Goal: Find specific page/section: Find specific page/section

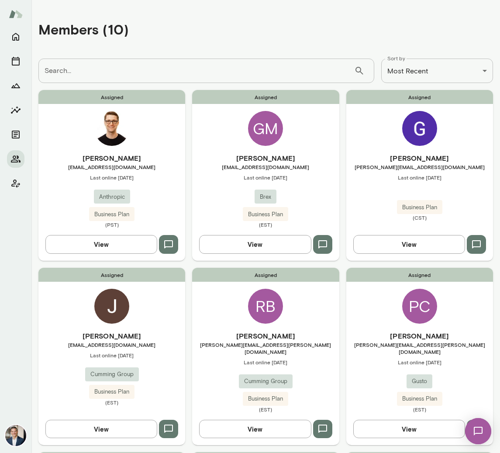
click at [286, 137] on div "Assigned GM Gavin Murphy gmurphy@brex.com Last online September 30 Brex Busines…" at bounding box center [265, 175] width 147 height 170
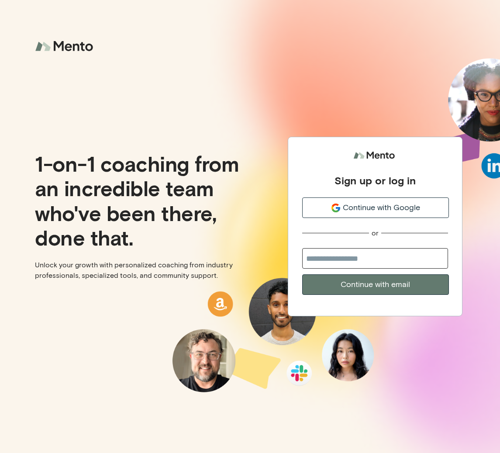
drag, startPoint x: 416, startPoint y: 218, endPoint x: 411, endPoint y: 217, distance: 4.7
click at [416, 218] on div "Sign up or log in Continue with Google or Continue with email" at bounding box center [375, 222] width 146 height 148
click at [403, 206] on span "Continue with Google" at bounding box center [381, 208] width 77 height 12
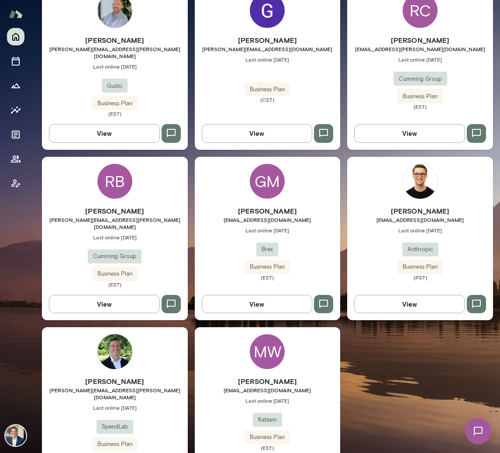
scroll to position [451, 0]
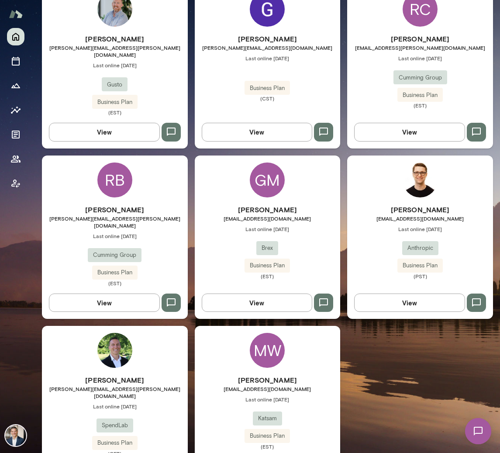
click at [262, 204] on h6 "Gavin Murphy" at bounding box center [268, 209] width 146 height 10
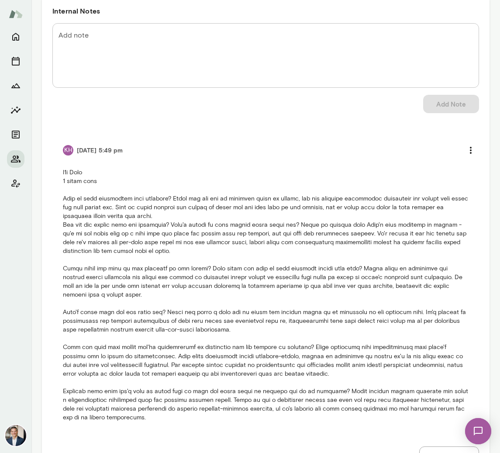
scroll to position [733, 0]
